Goal: Find specific page/section: Find specific page/section

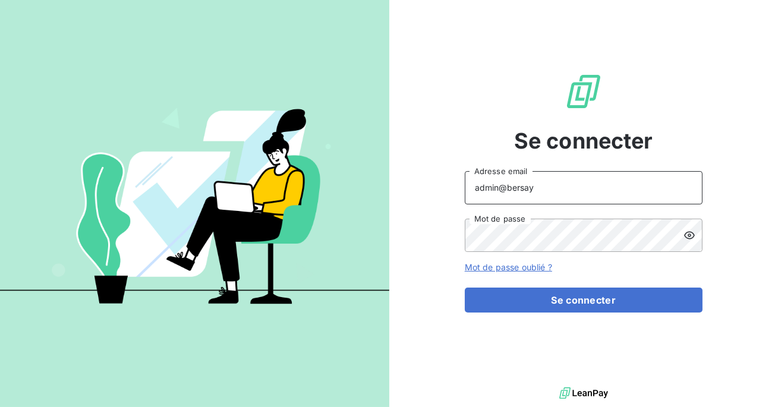
click at [544, 188] on input "admin@bersay" at bounding box center [584, 187] width 238 height 33
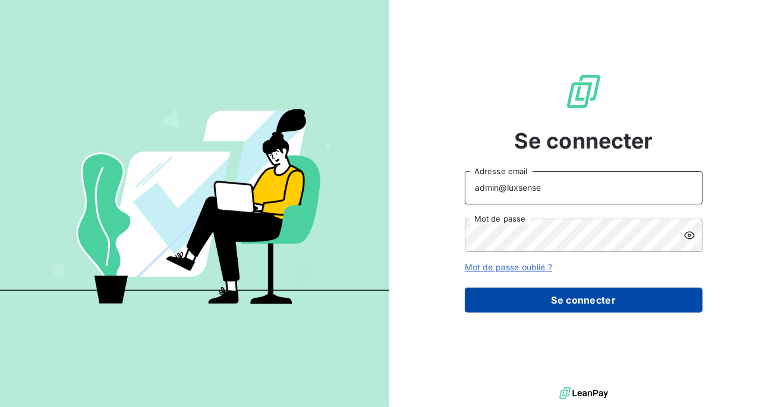
type input "admin@luxsense"
click at [549, 305] on button "Se connecter" at bounding box center [584, 300] width 238 height 25
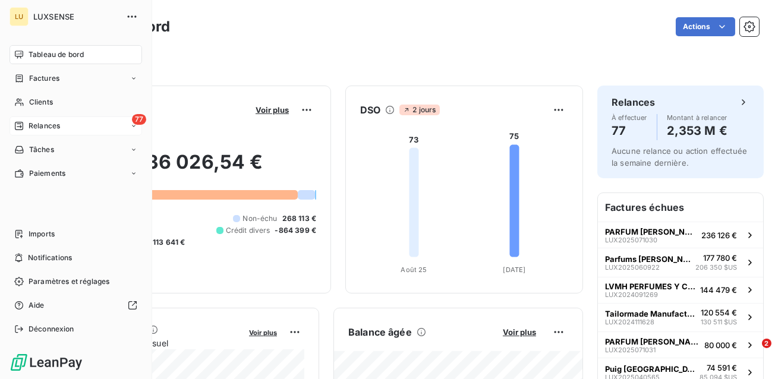
click at [51, 121] on span "Relances" at bounding box center [45, 126] width 32 height 11
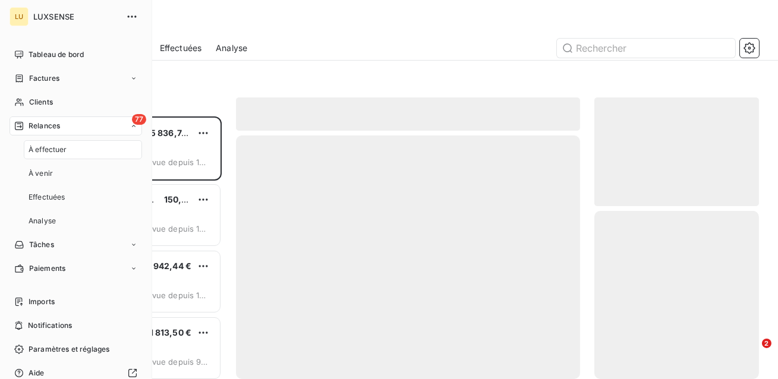
scroll to position [263, 165]
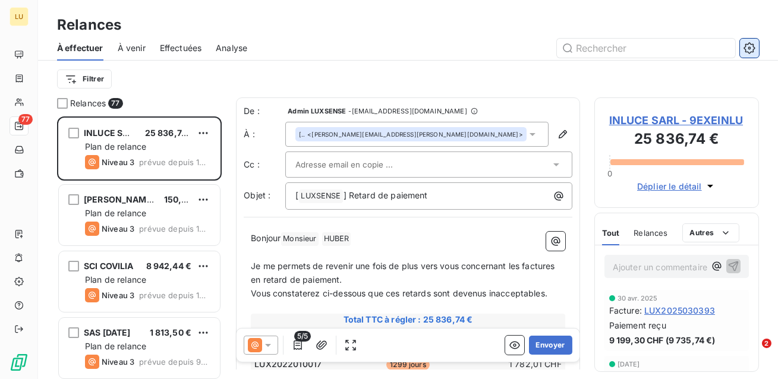
click at [754, 46] on icon "button" at bounding box center [750, 48] width 12 height 12
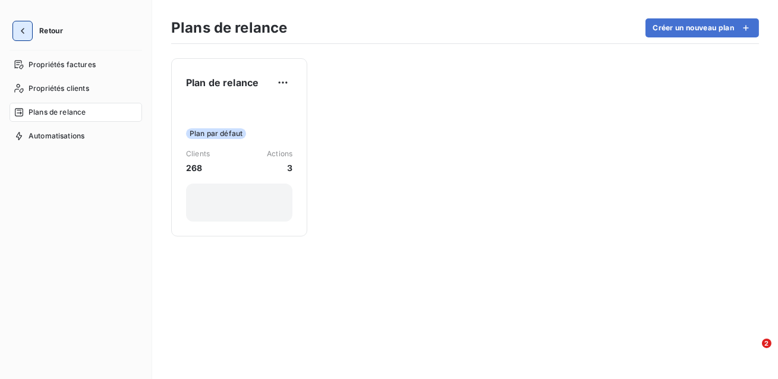
click at [22, 34] on icon "button" at bounding box center [23, 31] width 12 height 12
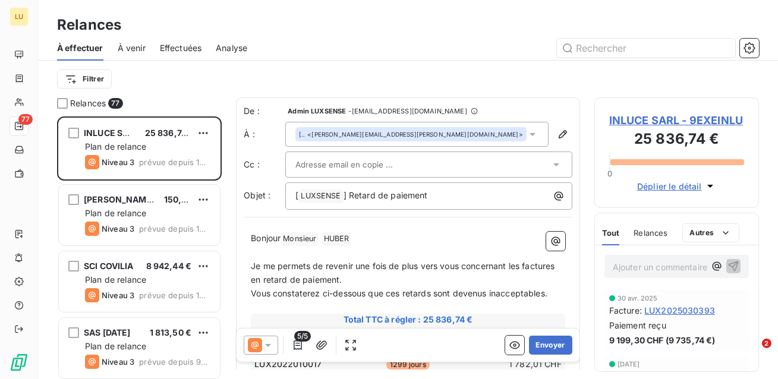
click at [184, 45] on span "Effectuées" at bounding box center [181, 48] width 42 height 12
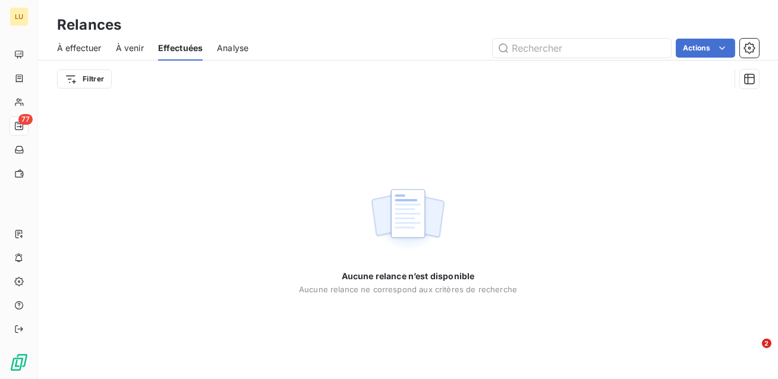
click at [84, 40] on div "À effectuer" at bounding box center [79, 48] width 45 height 25
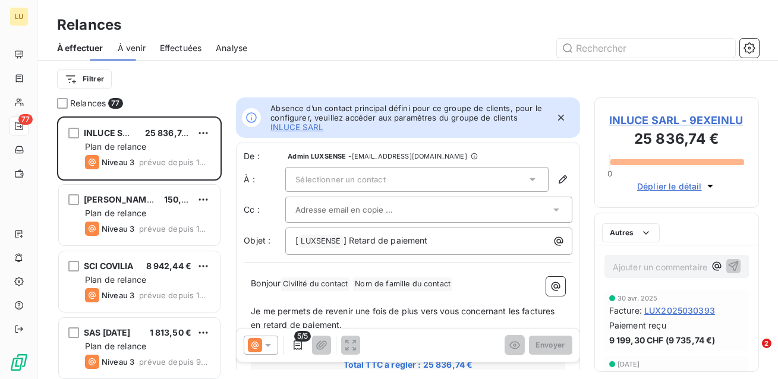
scroll to position [263, 165]
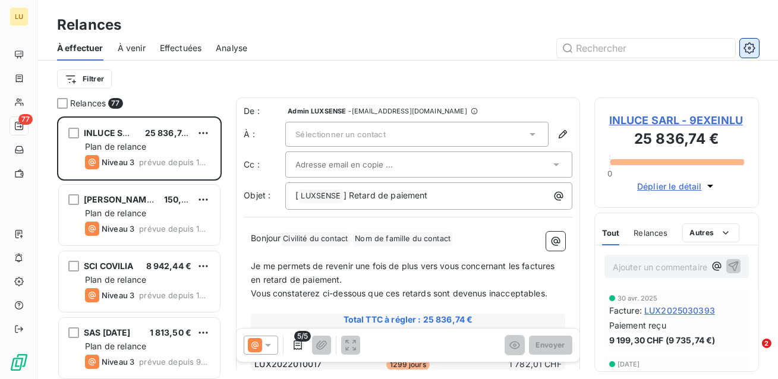
click at [747, 45] on icon "button" at bounding box center [750, 48] width 12 height 12
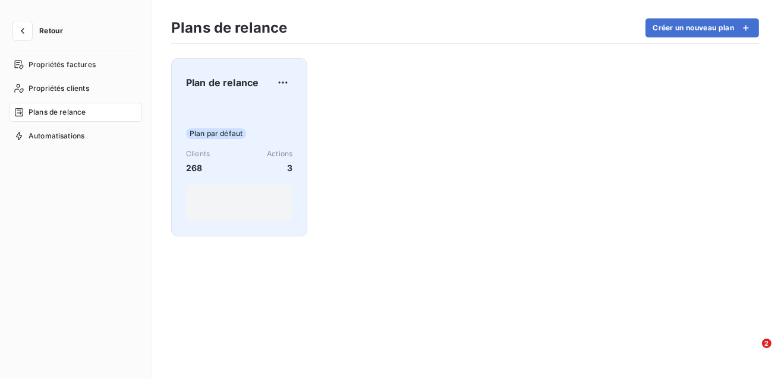
click at [267, 120] on div "Plan par défaut Clients 268 Actions 3" at bounding box center [239, 162] width 106 height 120
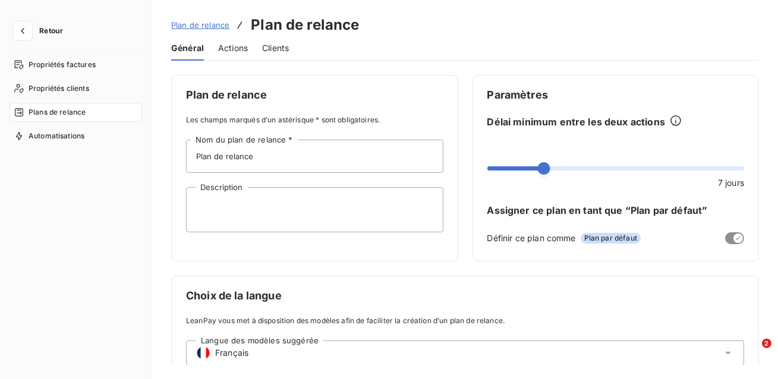
click at [234, 48] on span "Actions" at bounding box center [233, 48] width 30 height 12
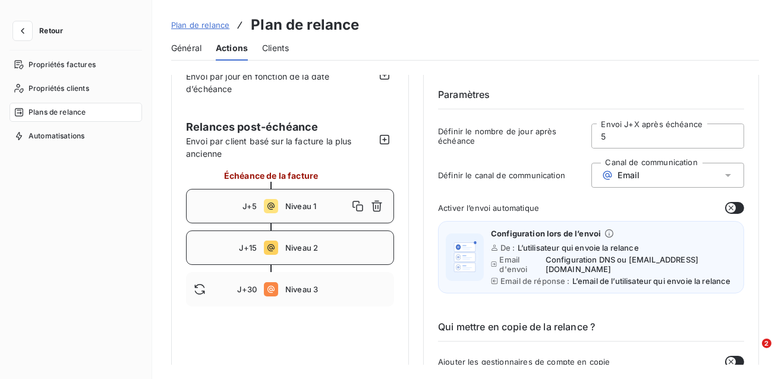
scroll to position [37, 0]
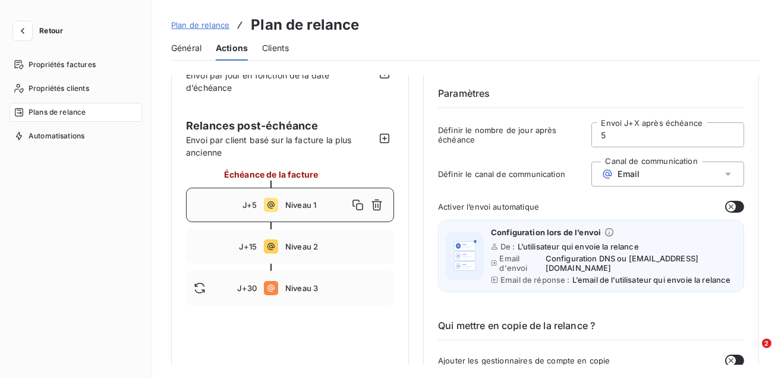
click at [206, 26] on span "Plan de relance" at bounding box center [200, 25] width 58 height 10
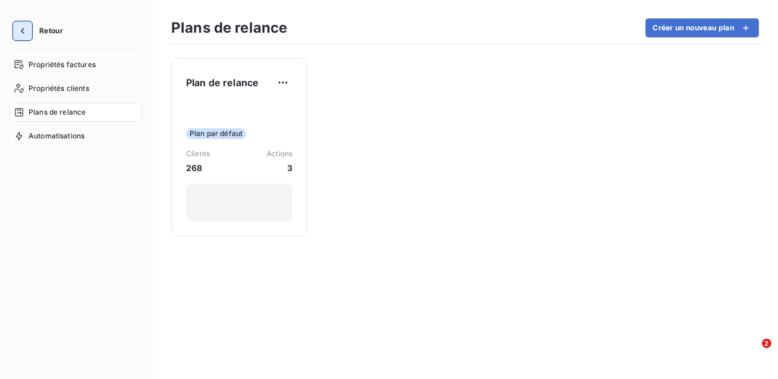
click at [24, 32] on icon "button" at bounding box center [23, 31] width 12 height 12
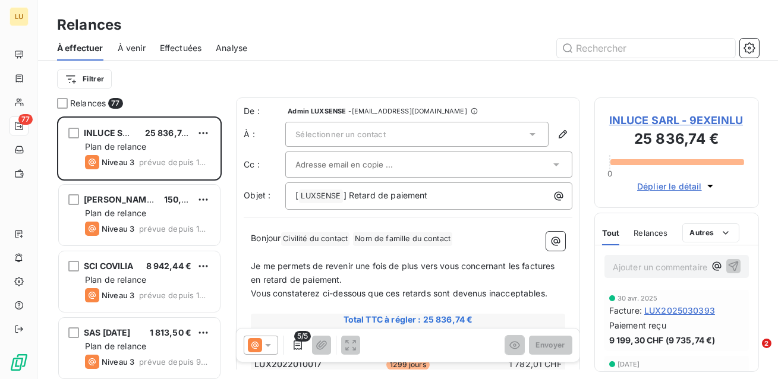
click at [181, 44] on span "Effectuées" at bounding box center [181, 48] width 42 height 12
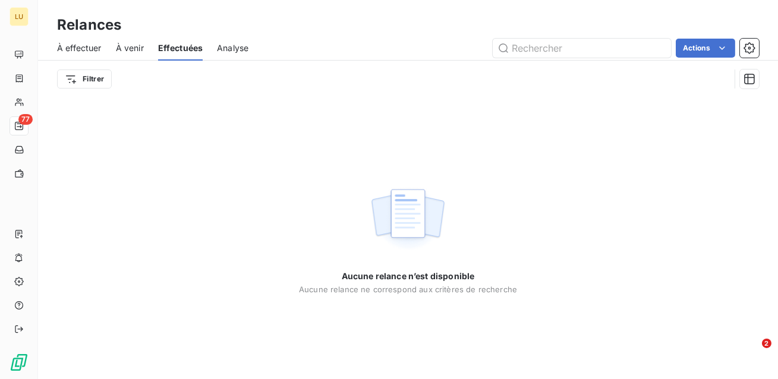
click at [83, 46] on span "À effectuer" at bounding box center [79, 48] width 45 height 12
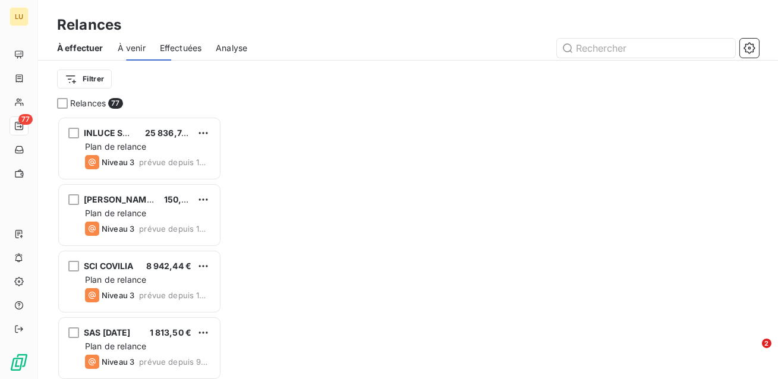
scroll to position [263, 165]
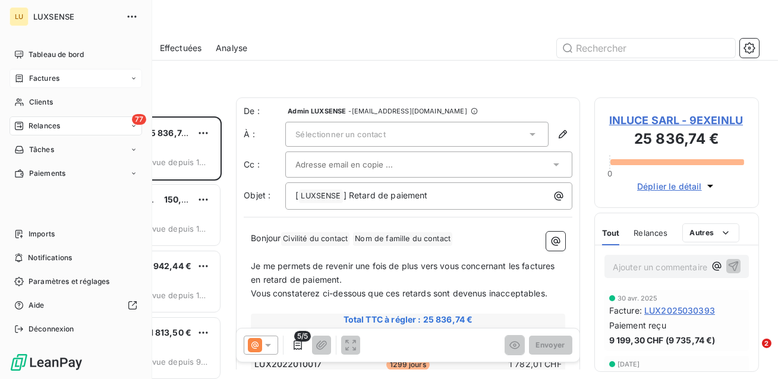
click at [40, 79] on span "Factures" at bounding box center [44, 78] width 30 height 11
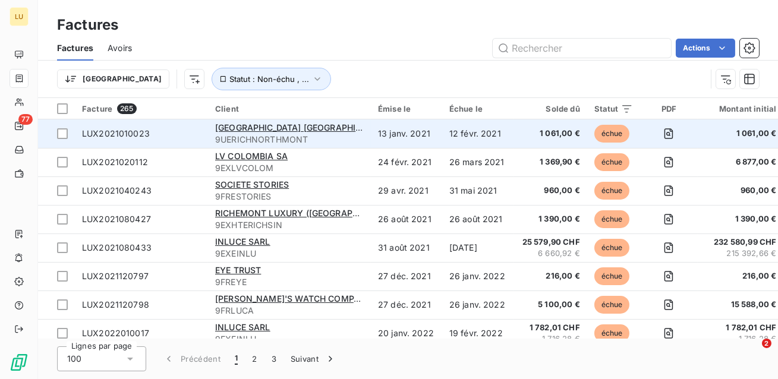
click at [180, 136] on span "LUX2021010023" at bounding box center [141, 134] width 119 height 12
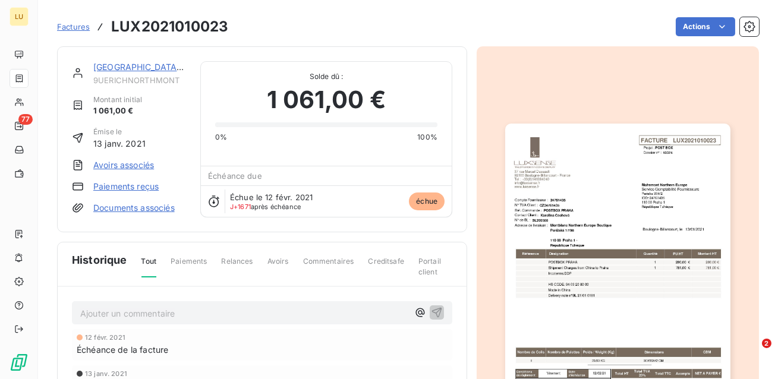
click at [612, 199] on img "button" at bounding box center [617, 283] width 225 height 318
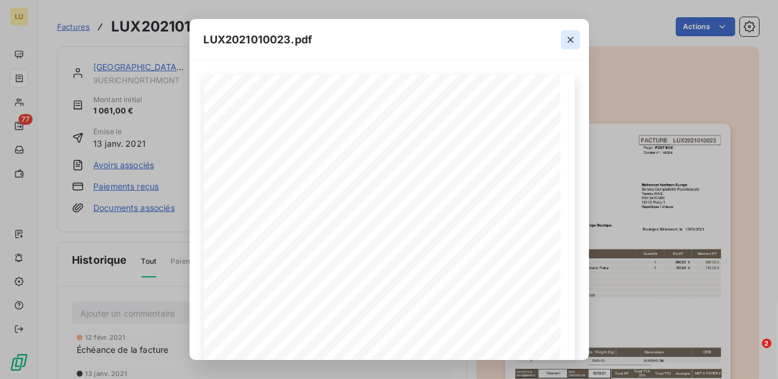
click at [569, 44] on icon "button" at bounding box center [571, 40] width 12 height 12
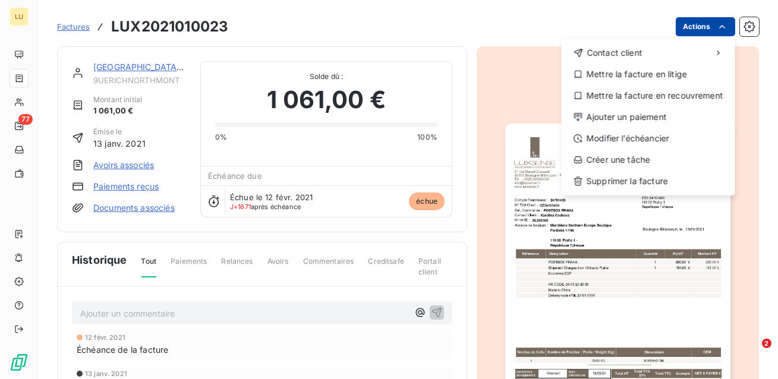
click at [698, 28] on html "LU 77 Factures LUX2021010023 Actions Contact client Mettre la facture en litige…" at bounding box center [389, 189] width 778 height 379
click at [14, 332] on html "LU 77 Factures LUX2021010023 Actions Contact client Mettre la facture en litige…" at bounding box center [389, 189] width 778 height 379
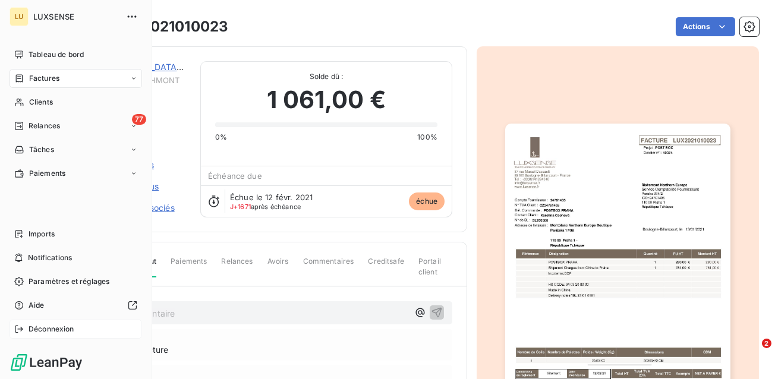
click at [17, 332] on icon at bounding box center [19, 330] width 10 height 10
